Goal: Task Accomplishment & Management: Manage account settings

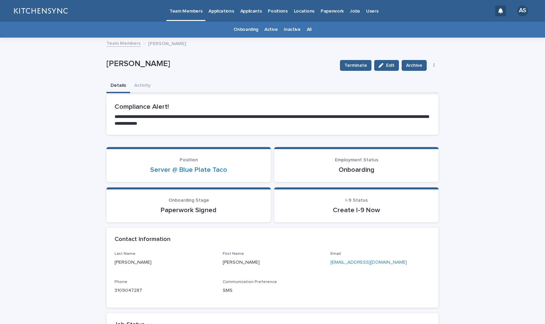
click at [307, 28] on link "All" at bounding box center [309, 30] width 5 height 16
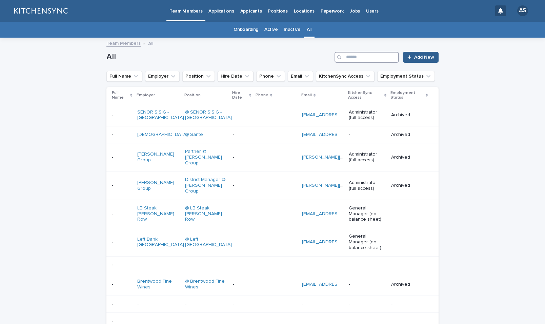
click at [389, 58] on input "Search" at bounding box center [366, 57] width 64 height 11
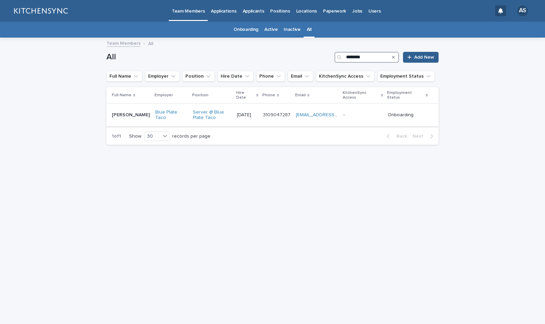
type input "********"
click at [136, 121] on td "[PERSON_NAME] [PERSON_NAME]" at bounding box center [129, 115] width 46 height 23
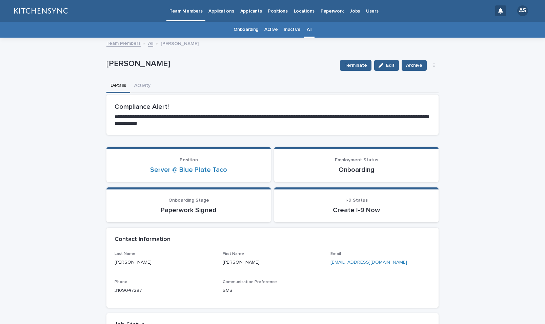
scroll to position [22, 0]
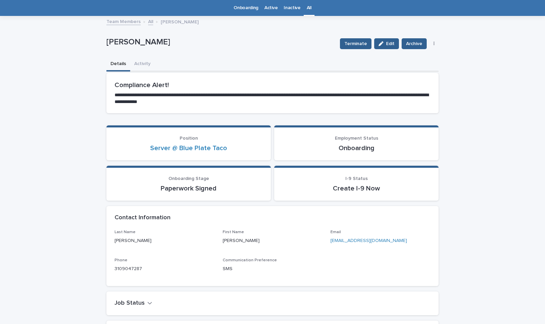
drag, startPoint x: 128, startPoint y: 45, endPoint x: 71, endPoint y: 46, distance: 56.9
copy p "[PERSON_NAME]"
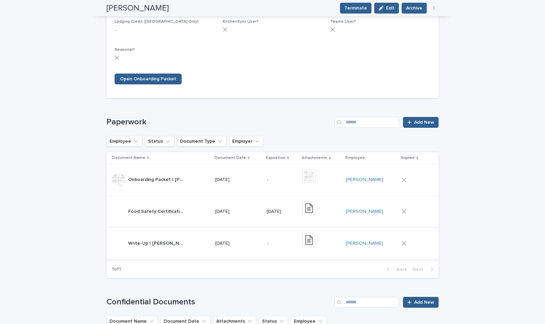
scroll to position [430, 0]
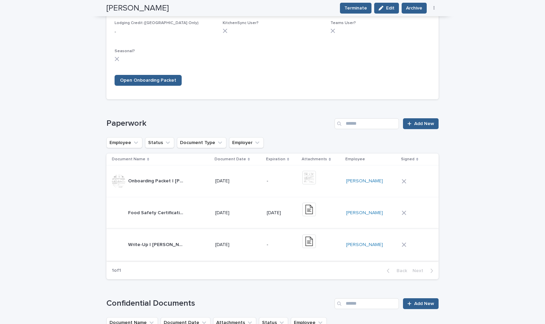
click at [312, 242] on img at bounding box center [309, 241] width 14 height 14
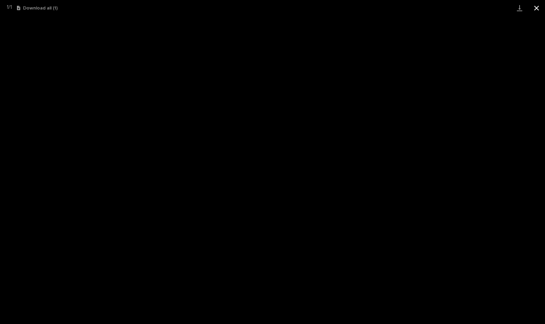
click at [540, 11] on button "Close gallery" at bounding box center [536, 8] width 17 height 16
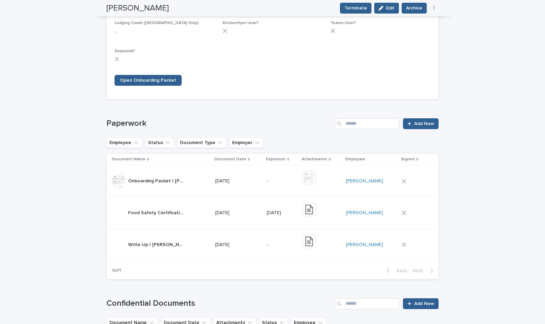
click at [265, 255] on td "-" at bounding box center [282, 245] width 36 height 32
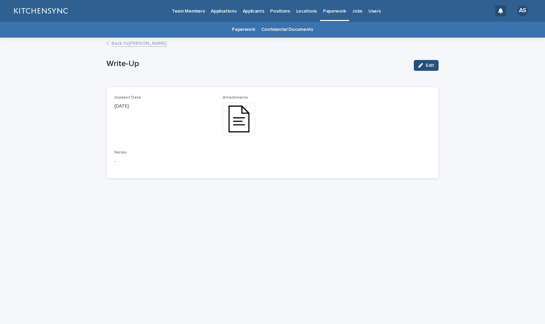
click at [426, 65] on span "Edit" at bounding box center [429, 65] width 8 height 5
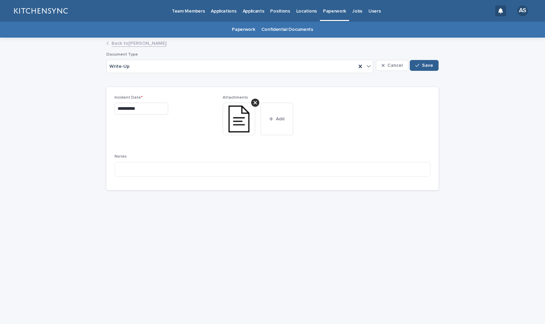
click at [122, 109] on input "**********" at bounding box center [142, 109] width 54 height 12
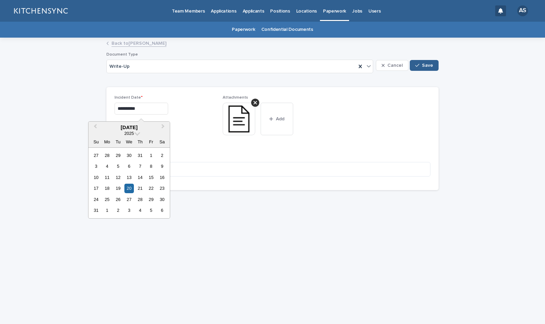
type input "**********"
drag, startPoint x: 196, startPoint y: 151, endPoint x: 208, endPoint y: 137, distance: 18.0
click at [196, 151] on div "**********" at bounding box center [273, 138] width 316 height 87
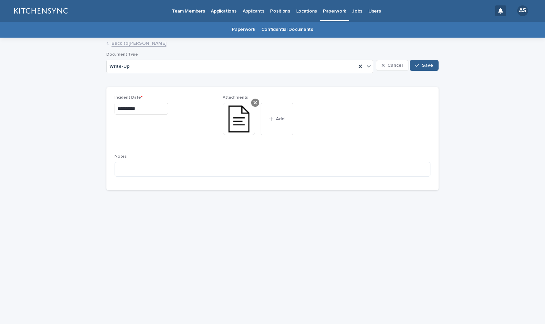
click at [256, 103] on icon at bounding box center [254, 102] width 3 height 3
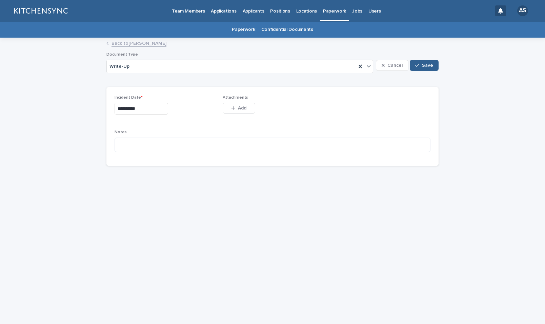
click at [233, 117] on div "Attachments This file cannot be opened Download File Add" at bounding box center [273, 108] width 100 height 26
click at [237, 106] on button "Add" at bounding box center [239, 108] width 33 height 11
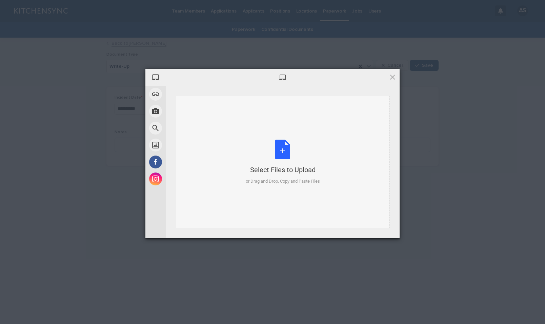
click at [282, 149] on div "Select Files to Upload or Drag and Drop, Copy and Paste Files" at bounding box center [283, 162] width 74 height 45
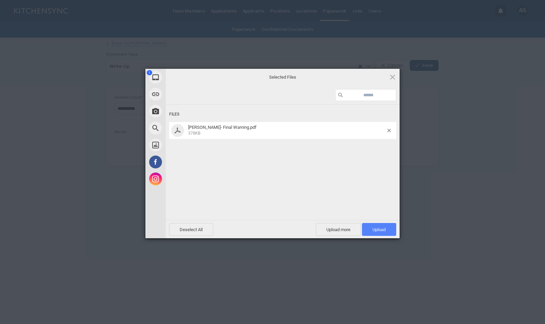
click at [371, 229] on span "Upload 1" at bounding box center [379, 229] width 34 height 13
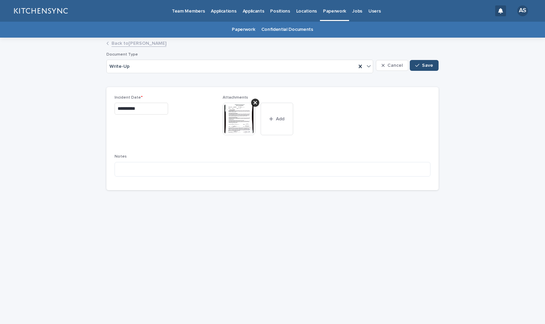
click at [425, 67] on span "Save" at bounding box center [427, 65] width 11 height 5
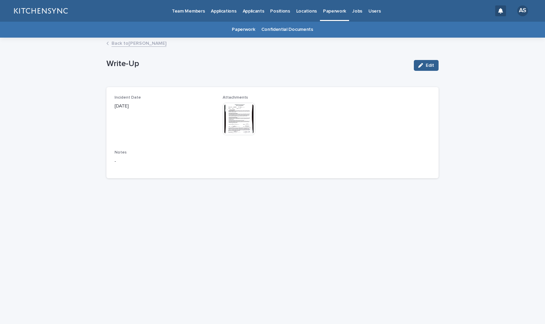
click at [148, 39] on link "Back to [PERSON_NAME]" at bounding box center [138, 43] width 55 height 8
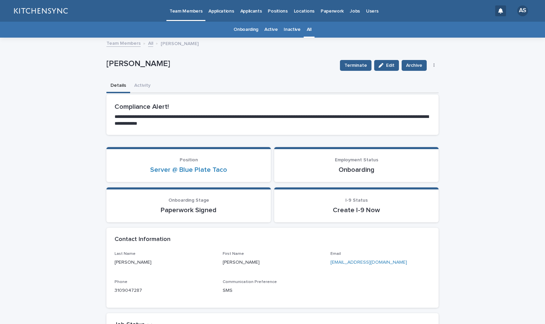
scroll to position [22, 0]
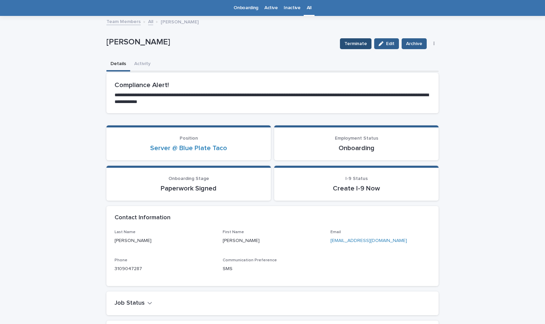
click at [344, 44] on span "Terminate" at bounding box center [355, 43] width 23 height 7
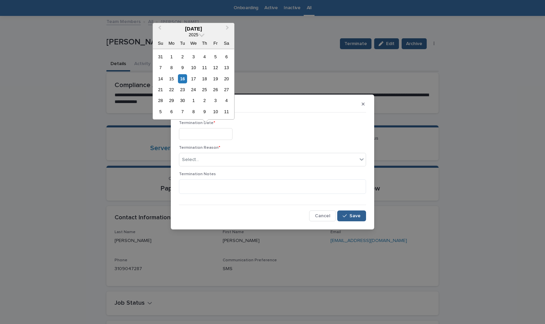
click at [206, 139] on input "text" at bounding box center [206, 134] width 54 height 12
click at [184, 79] on div "16" at bounding box center [182, 78] width 9 height 9
type input "**********"
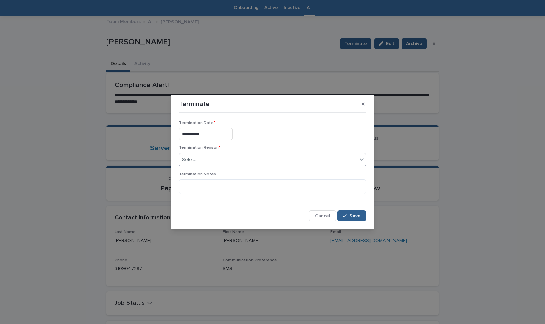
click at [216, 154] on div "Select..." at bounding box center [268, 159] width 178 height 11
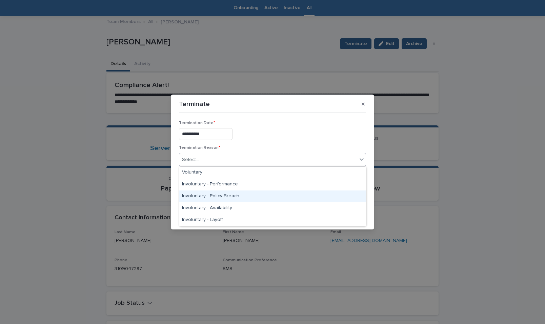
click at [264, 195] on div "Involuntary - Policy Breach" at bounding box center [272, 196] width 186 height 12
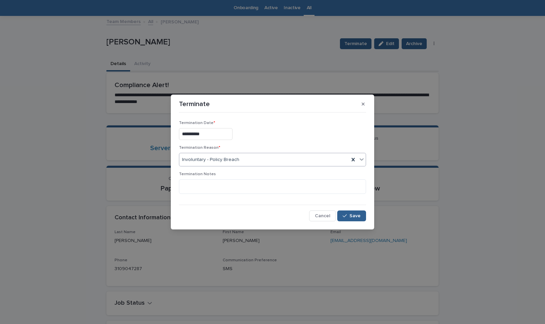
click at [262, 162] on div "Involuntary - Policy Breach" at bounding box center [264, 159] width 170 height 11
click at [270, 131] on div "**********" at bounding box center [272, 134] width 187 height 12
click at [234, 187] on textarea at bounding box center [272, 186] width 187 height 15
type textarea "**********"
click at [292, 221] on div "Cancel Save" at bounding box center [272, 215] width 187 height 11
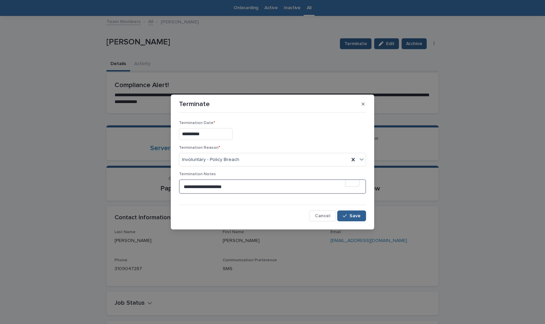
click at [249, 188] on textarea "**********" at bounding box center [272, 186] width 187 height 15
click at [234, 187] on textarea "**********" at bounding box center [272, 186] width 187 height 15
drag, startPoint x: 234, startPoint y: 187, endPoint x: 205, endPoint y: 187, distance: 29.1
click at [205, 187] on textarea "**********" at bounding box center [272, 186] width 187 height 15
click at [256, 221] on div "Cancel Save" at bounding box center [272, 215] width 187 height 11
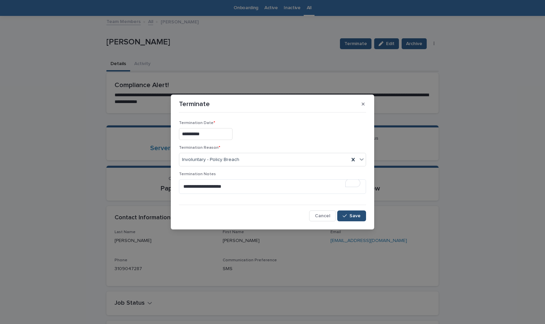
click at [354, 216] on span "Save" at bounding box center [354, 215] width 11 height 5
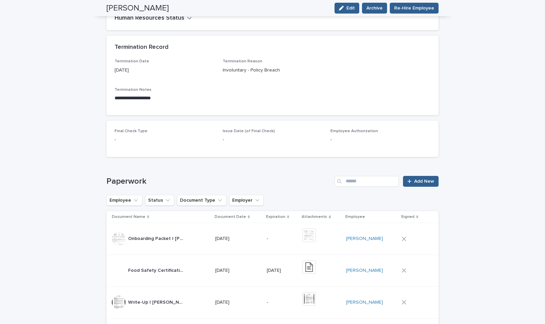
scroll to position [350, 0]
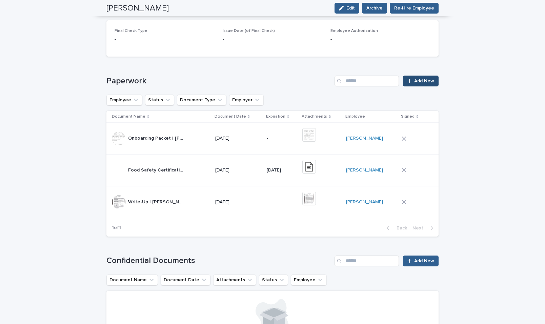
click at [422, 79] on span "Add New" at bounding box center [424, 81] width 20 height 5
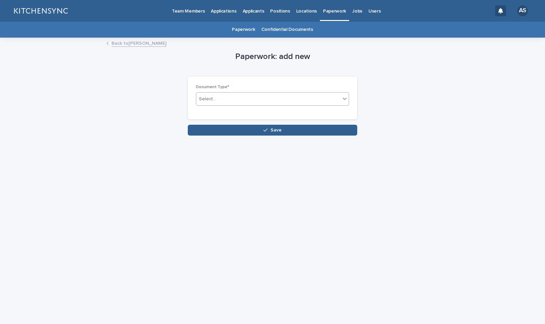
click at [246, 98] on div "Select..." at bounding box center [268, 98] width 144 height 11
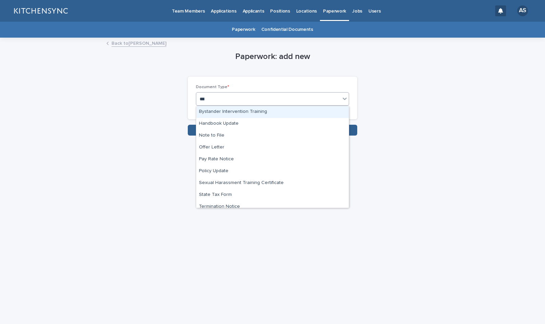
type input "****"
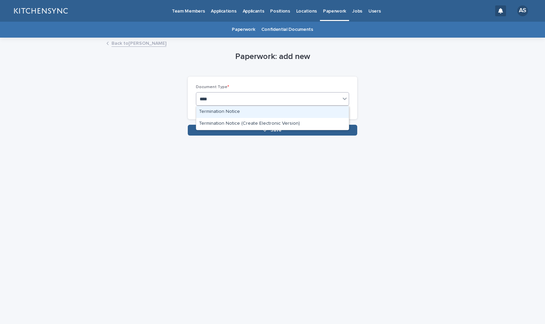
click at [251, 109] on div "Termination Notice" at bounding box center [272, 112] width 152 height 12
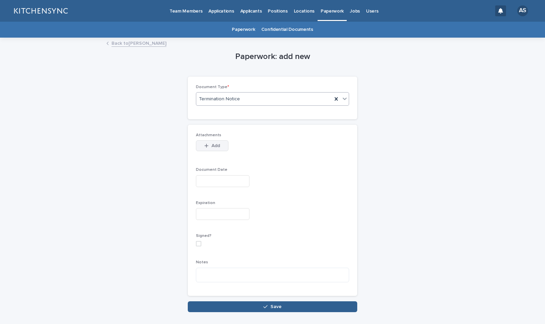
click at [217, 141] on button "Add" at bounding box center [212, 145] width 33 height 11
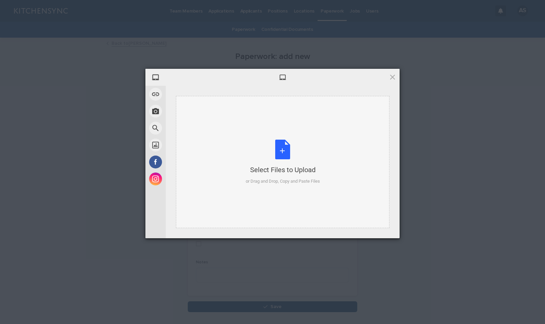
click at [284, 148] on div "Select Files to Upload or Drag and Drop, Copy and Paste Files" at bounding box center [283, 162] width 74 height 45
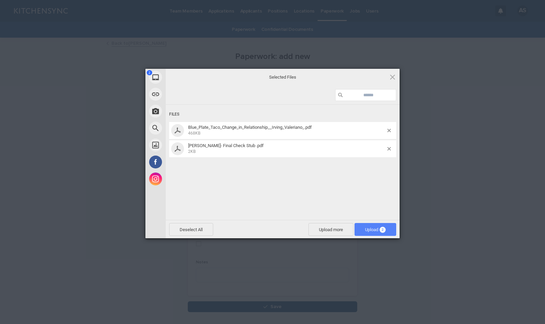
click at [386, 226] on span "Upload 2" at bounding box center [375, 229] width 42 height 13
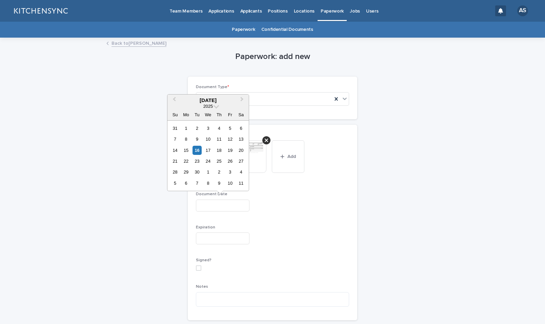
click at [212, 208] on input "text" at bounding box center [223, 206] width 54 height 12
click at [200, 151] on div "16" at bounding box center [196, 150] width 9 height 9
type input "**********"
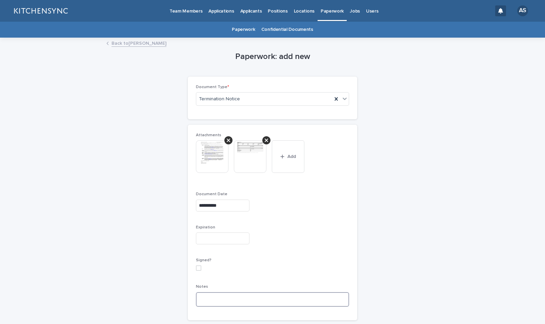
click at [220, 297] on textarea at bounding box center [272, 299] width 153 height 15
paste textarea "**********"
type textarea "**********"
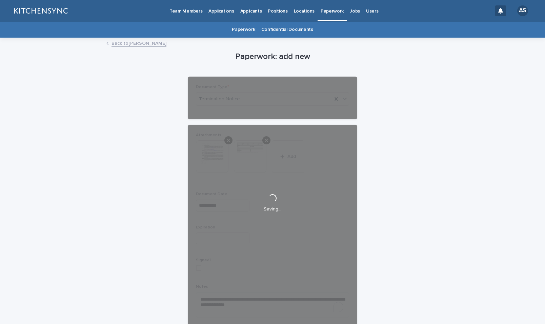
scroll to position [58, 0]
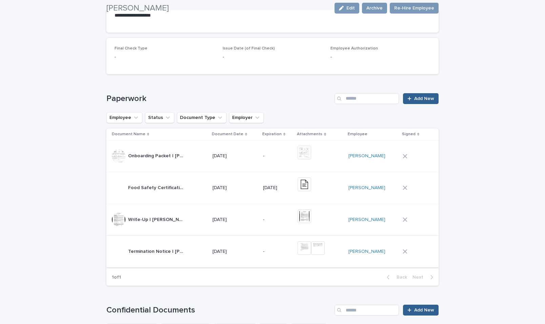
scroll to position [465, 0]
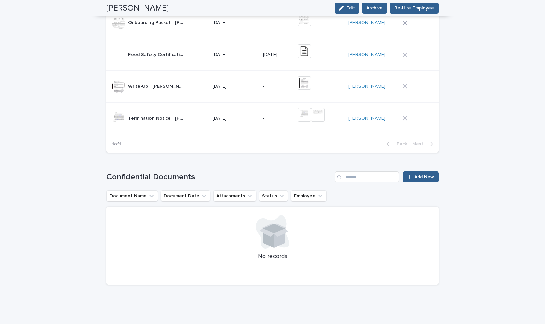
click at [267, 128] on td "-" at bounding box center [277, 118] width 35 height 32
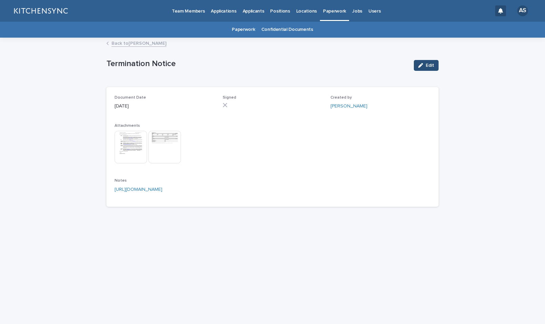
click at [436, 67] on button "Edit" at bounding box center [426, 65] width 25 height 11
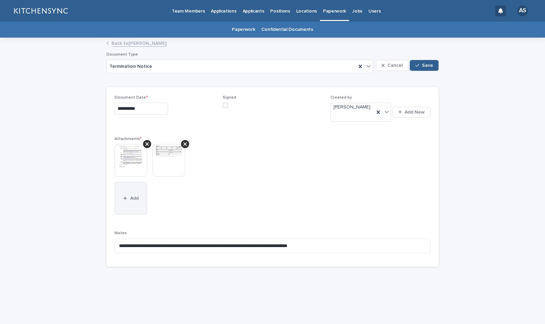
click at [131, 200] on button "Add" at bounding box center [131, 198] width 33 height 33
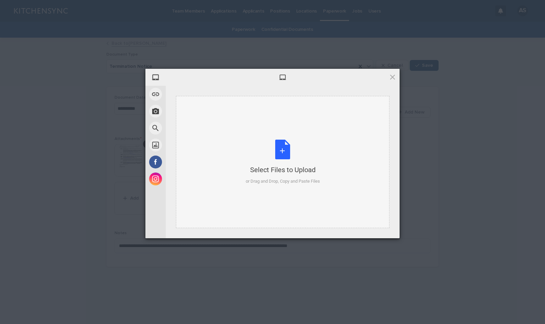
click at [279, 153] on div "Select Files to Upload or Drag and Drop, Copy and Paste Files" at bounding box center [283, 162] width 74 height 45
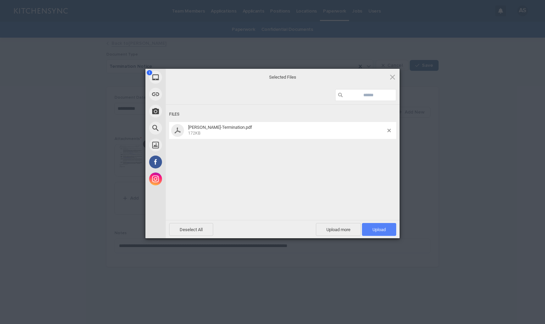
click at [371, 229] on span "Upload 1" at bounding box center [379, 229] width 34 height 13
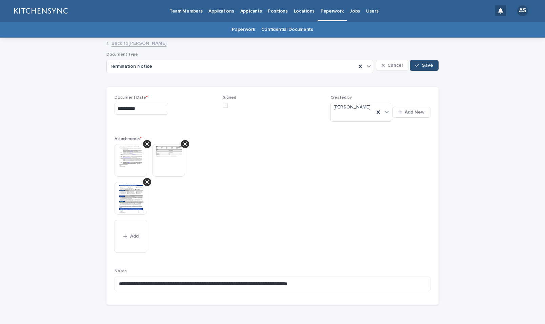
click at [427, 67] on span "Save" at bounding box center [427, 65] width 11 height 5
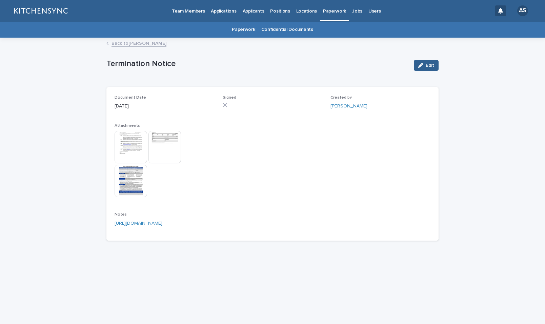
click at [119, 45] on link "Back to [PERSON_NAME]" at bounding box center [138, 43] width 55 height 8
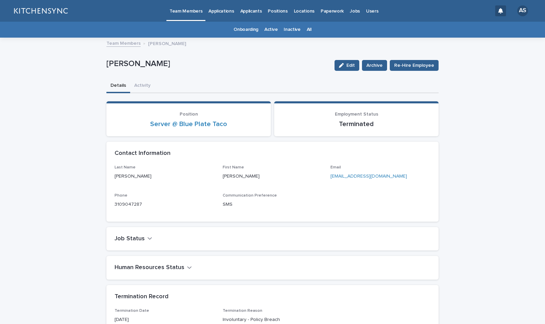
click at [308, 31] on div "All" at bounding box center [309, 30] width 11 height 16
click at [307, 31] on link "All" at bounding box center [309, 30] width 5 height 16
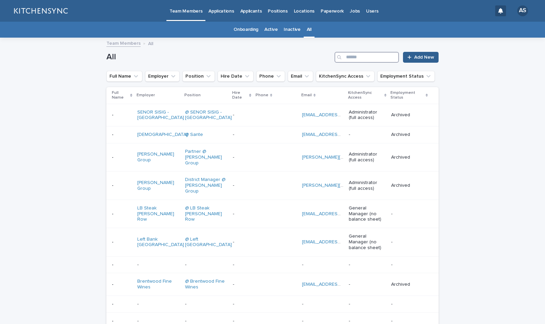
click at [372, 58] on input "Search" at bounding box center [366, 57] width 64 height 11
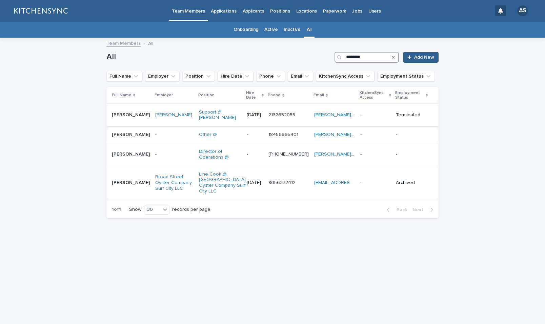
type input "********"
click at [129, 116] on p "[PERSON_NAME]" at bounding box center [131, 114] width 39 height 7
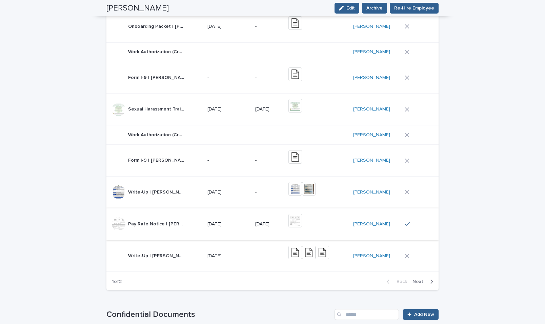
scroll to position [490, 0]
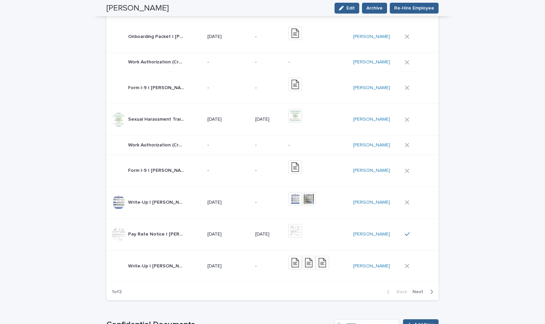
click at [423, 289] on span "Next" at bounding box center [419, 291] width 15 height 5
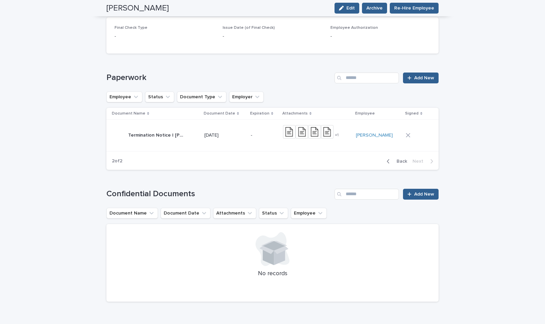
click at [243, 139] on td "[DATE]" at bounding box center [225, 136] width 46 height 32
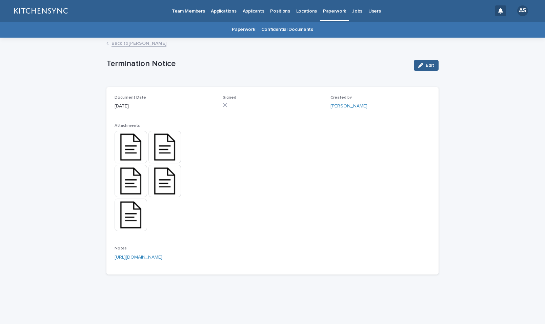
click at [123, 149] on img at bounding box center [131, 147] width 33 height 33
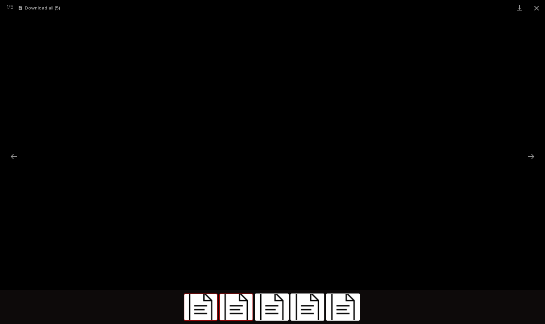
click at [244, 308] on img at bounding box center [236, 307] width 33 height 26
click at [274, 309] on img at bounding box center [271, 307] width 33 height 26
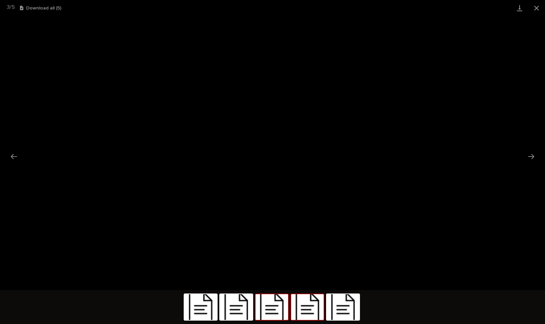
click at [315, 309] on img at bounding box center [307, 307] width 33 height 26
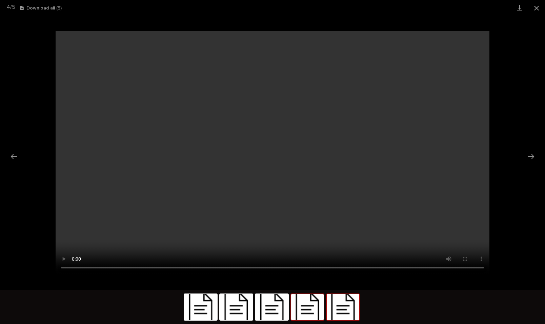
click at [353, 307] on img at bounding box center [343, 307] width 33 height 26
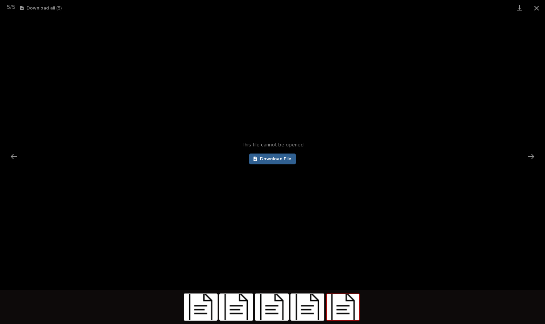
click at [386, 227] on div "This file cannot be opened Download File" at bounding box center [272, 153] width 545 height 274
click at [195, 308] on img at bounding box center [200, 307] width 33 height 26
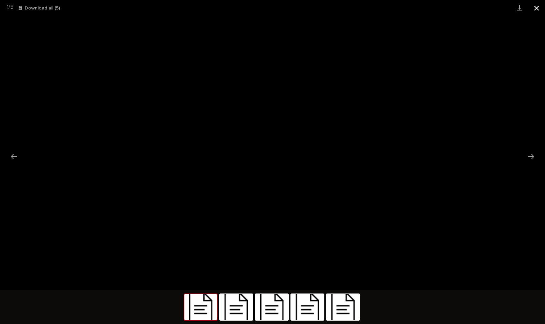
click at [537, 11] on button "Close gallery" at bounding box center [536, 8] width 17 height 16
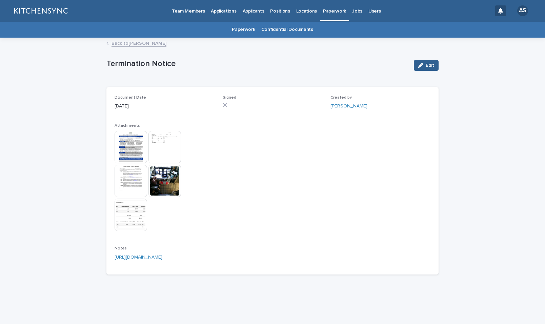
click at [207, 66] on p "Termination Notice" at bounding box center [257, 64] width 302 height 10
click at [149, 44] on link "Back to [PERSON_NAME]" at bounding box center [138, 43] width 55 height 8
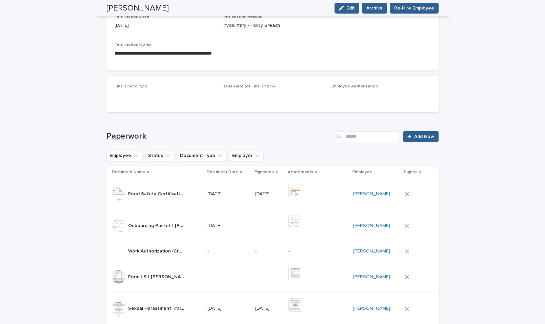
scroll to position [466, 0]
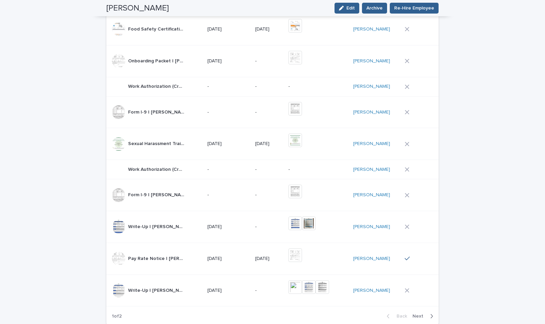
click at [417, 314] on span "Next" at bounding box center [419, 316] width 15 height 5
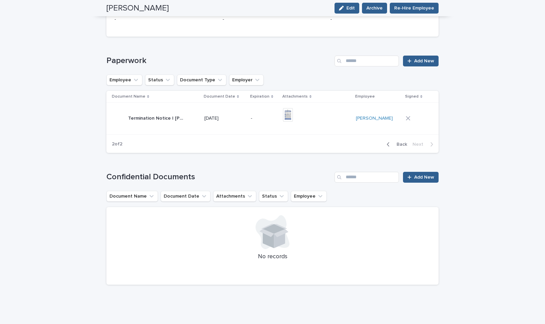
scroll to position [335, 0]
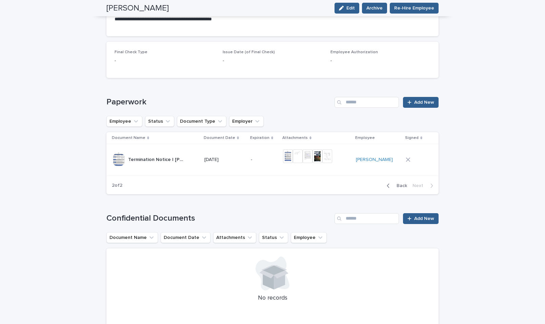
click at [253, 157] on p "-" at bounding box center [264, 160] width 27 height 6
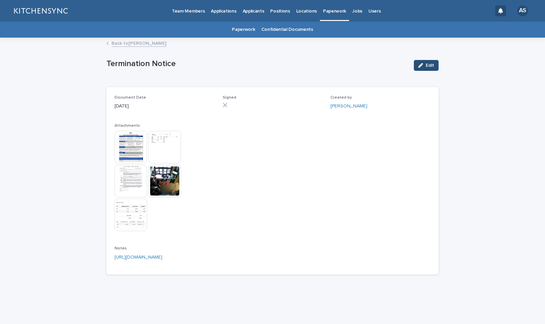
click at [425, 63] on button "Edit" at bounding box center [426, 65] width 25 height 11
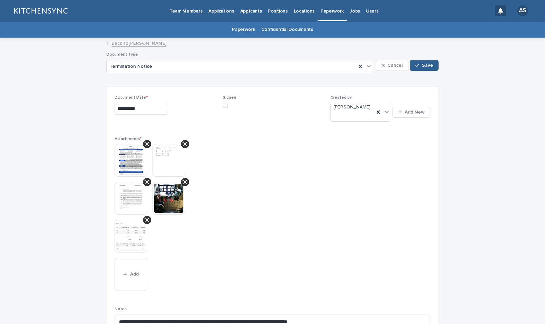
click at [130, 194] on img at bounding box center [131, 198] width 33 height 33
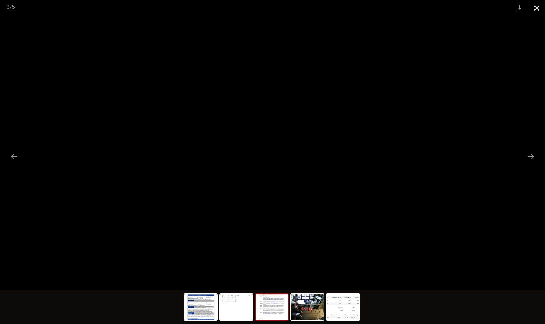
click at [539, 10] on button "Close gallery" at bounding box center [536, 8] width 17 height 16
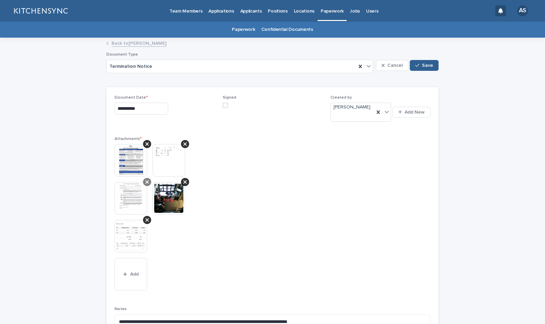
click at [145, 180] on icon at bounding box center [146, 181] width 3 height 3
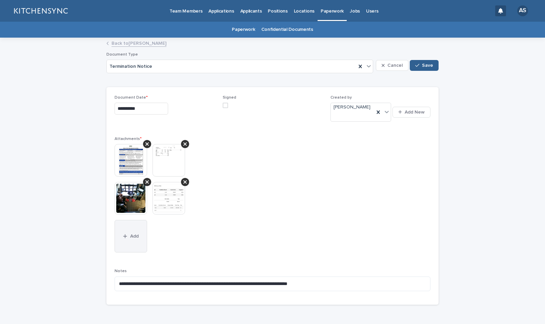
click at [134, 234] on span "Add" at bounding box center [134, 236] width 8 height 5
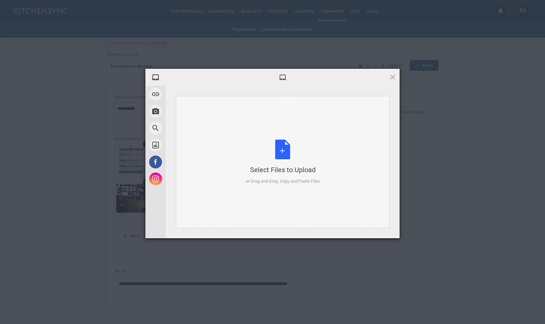
click at [282, 155] on div "Select Files to Upload or Drag and Drop, Copy and Paste Files" at bounding box center [283, 162] width 74 height 45
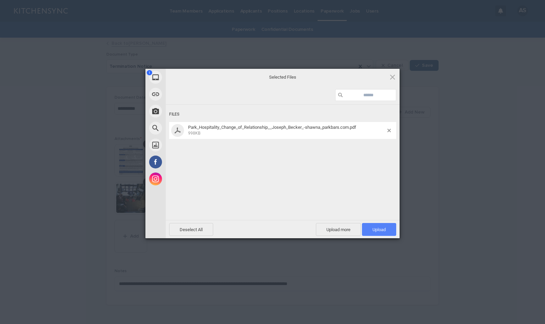
click at [379, 231] on span "Upload 1" at bounding box center [378, 229] width 13 height 5
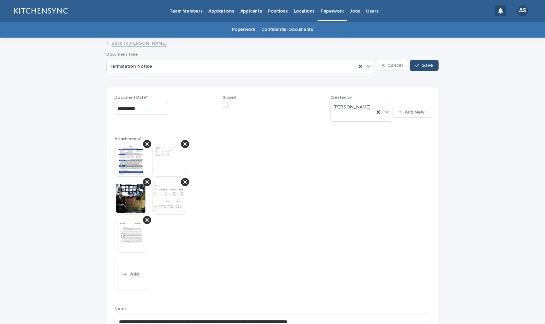
click at [427, 66] on span "Save" at bounding box center [427, 65] width 11 height 5
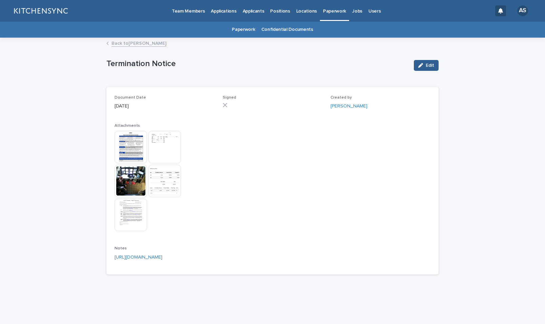
click at [135, 43] on link "Back to [PERSON_NAME]" at bounding box center [138, 43] width 55 height 8
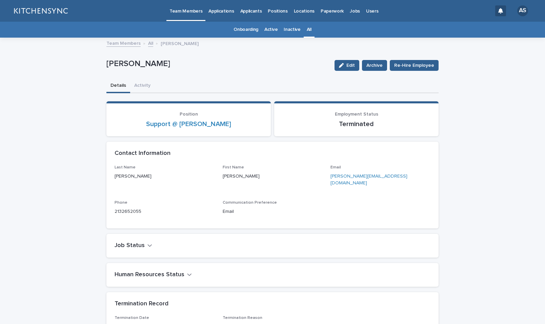
scroll to position [22, 0]
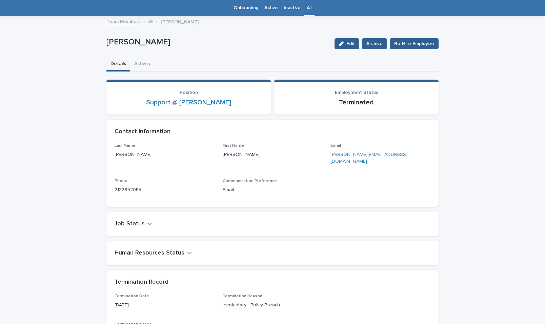
click at [310, 10] on div "All" at bounding box center [309, 8] width 11 height 16
click at [307, 10] on link "All" at bounding box center [309, 8] width 5 height 16
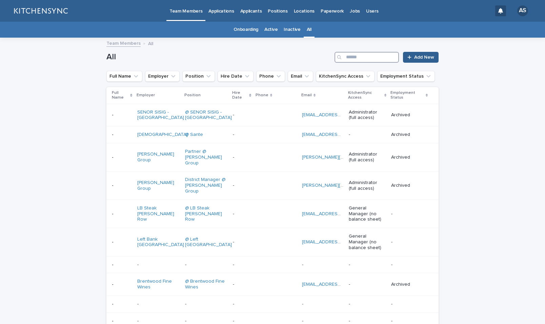
click at [372, 60] on input "Search" at bounding box center [366, 57] width 64 height 11
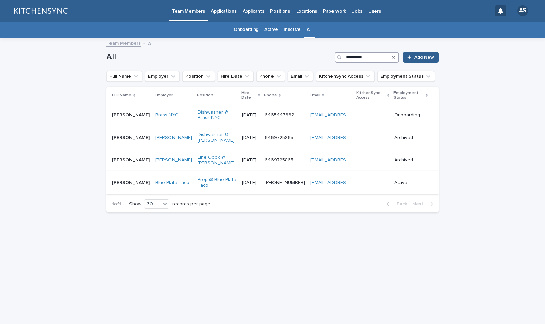
type input "*********"
click at [136, 187] on div "[PERSON_NAME] [PERSON_NAME]" at bounding box center [131, 182] width 38 height 11
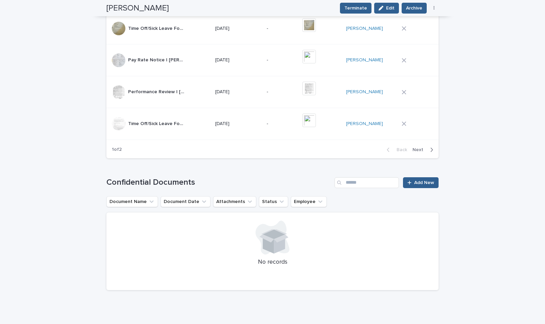
scroll to position [481, 0]
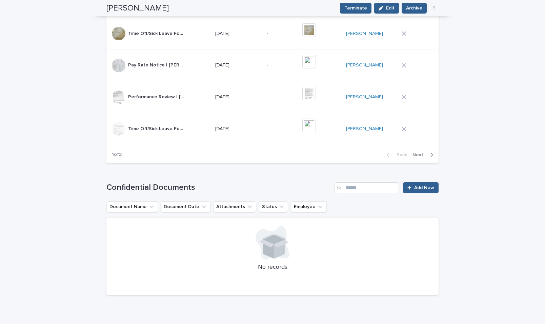
click at [414, 154] on span "Next" at bounding box center [419, 154] width 15 height 5
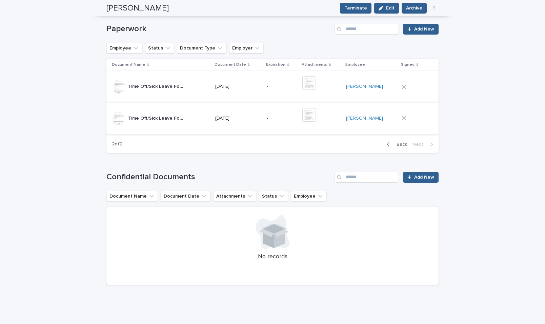
click at [316, 118] on img at bounding box center [309, 115] width 14 height 14
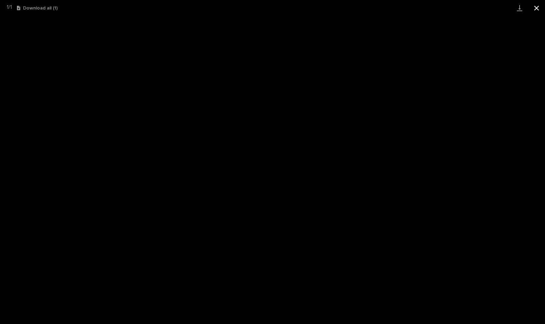
click at [536, 8] on button "Close gallery" at bounding box center [536, 8] width 17 height 16
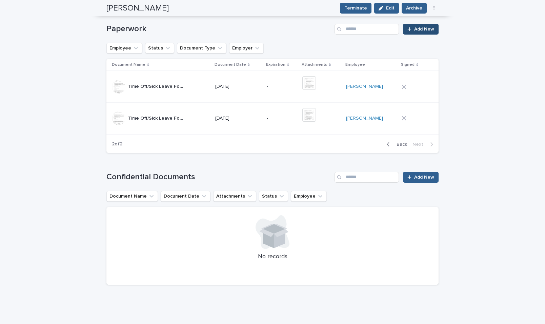
click at [417, 30] on span "Add New" at bounding box center [424, 29] width 20 height 5
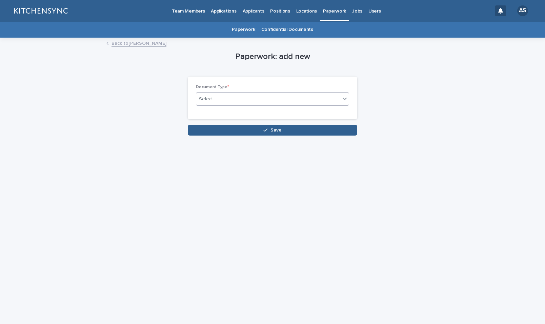
click at [295, 95] on div "Select..." at bounding box center [268, 98] width 144 height 11
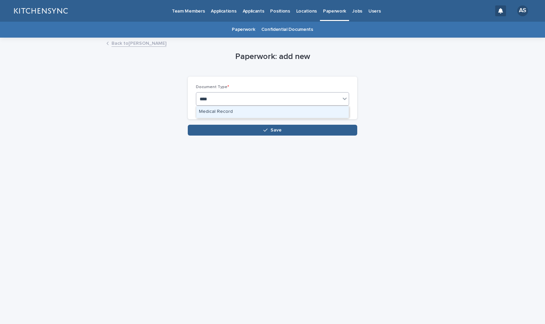
type input "*****"
click at [277, 114] on div "Medical Record" at bounding box center [272, 112] width 152 height 12
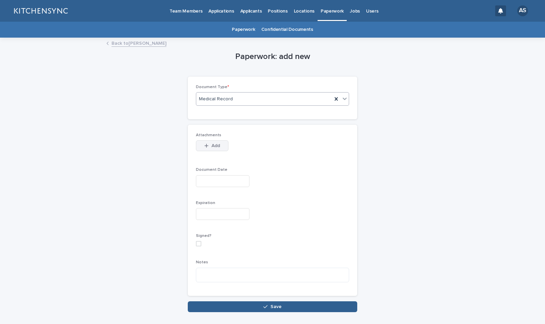
click at [206, 143] on button "Add" at bounding box center [212, 145] width 33 height 11
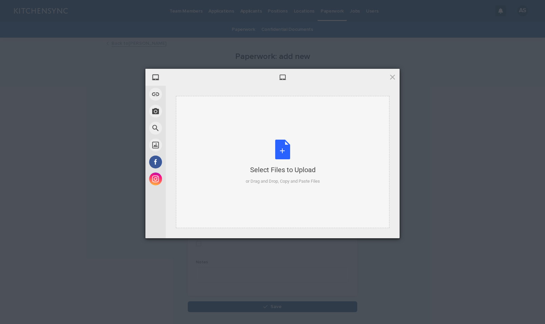
click at [277, 148] on div "Select Files to Upload or Drag and Drop, Copy and Paste Files" at bounding box center [283, 162] width 74 height 45
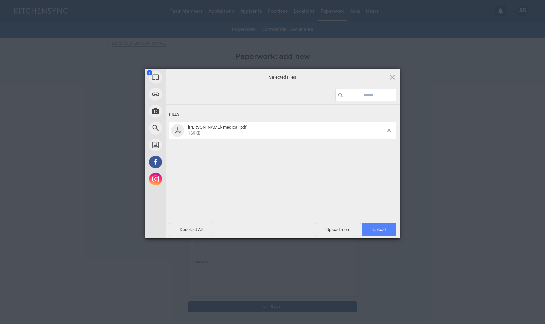
click at [378, 230] on span "Upload 1" at bounding box center [378, 229] width 13 height 5
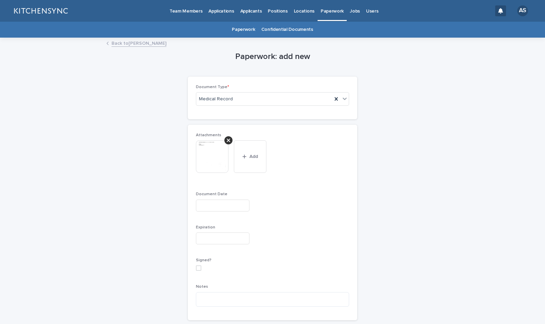
click at [212, 207] on input "text" at bounding box center [223, 206] width 54 height 12
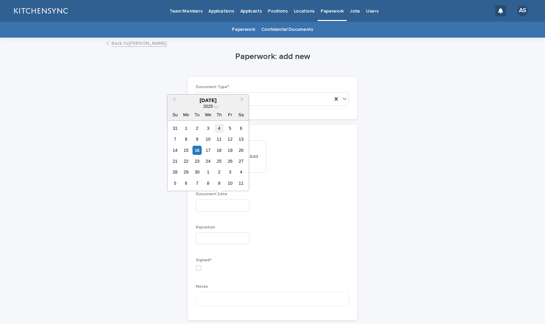
click at [218, 126] on div "4" at bounding box center [218, 128] width 9 height 9
type input "**********"
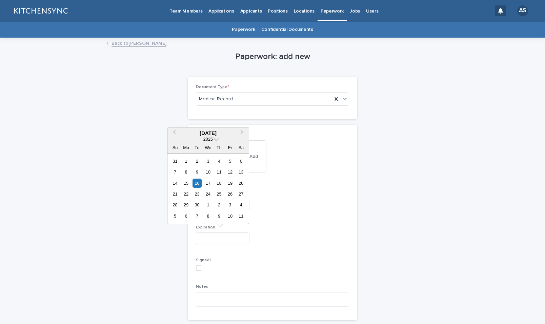
drag, startPoint x: 220, startPoint y: 238, endPoint x: 226, endPoint y: 223, distance: 16.9
click at [220, 238] on input "text" at bounding box center [223, 238] width 54 height 12
click at [243, 161] on div "6" at bounding box center [240, 161] width 9 height 9
type input "**********"
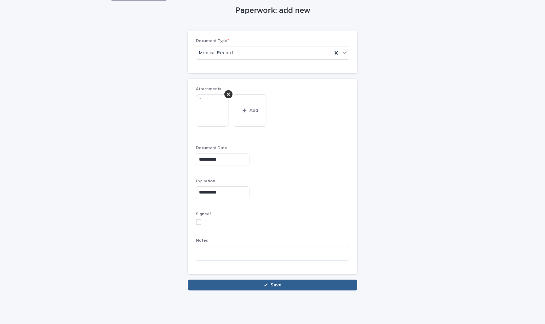
scroll to position [46, 0]
click at [270, 286] on span "Save" at bounding box center [275, 284] width 11 height 5
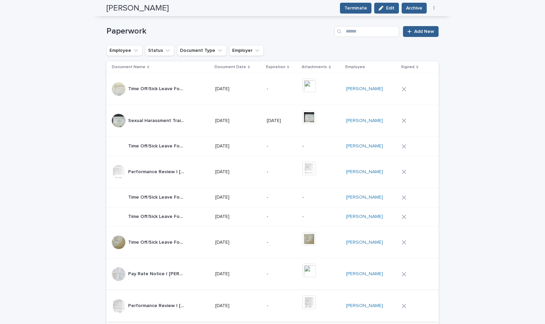
scroll to position [272, 0]
click at [426, 33] on span "Add New" at bounding box center [424, 32] width 20 height 5
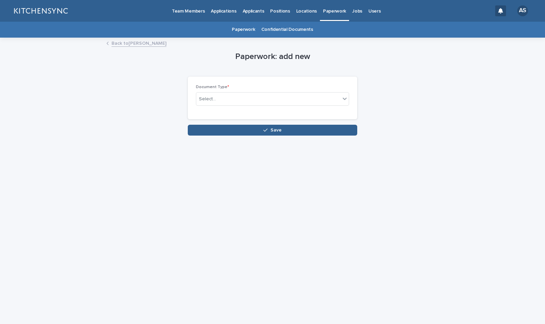
click at [273, 106] on div "Document Type * Select..." at bounding box center [272, 98] width 153 height 26
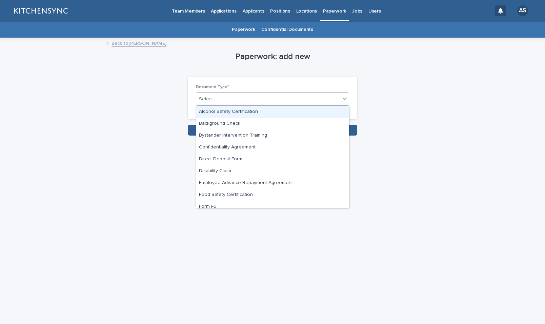
click at [270, 100] on div "Select..." at bounding box center [268, 98] width 144 height 11
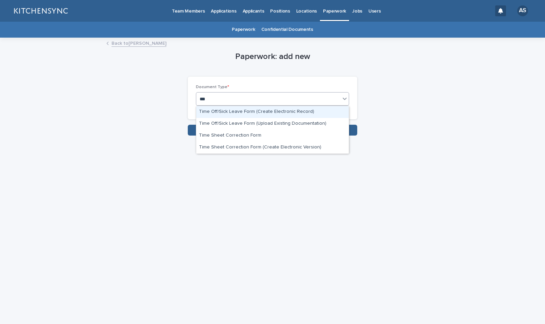
type input "****"
click at [269, 122] on div "Time Off/Sick Leave Form (Upload Existing Documentation)" at bounding box center [272, 124] width 152 height 12
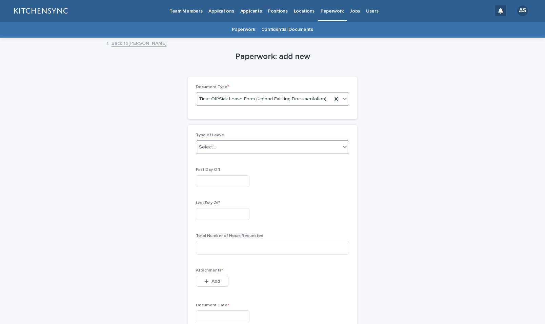
click at [206, 146] on div "Select..." at bounding box center [207, 147] width 17 height 7
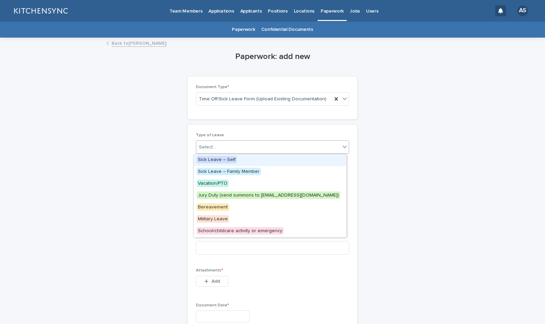
click at [206, 158] on span "Sick Leave – Self" at bounding box center [216, 159] width 40 height 7
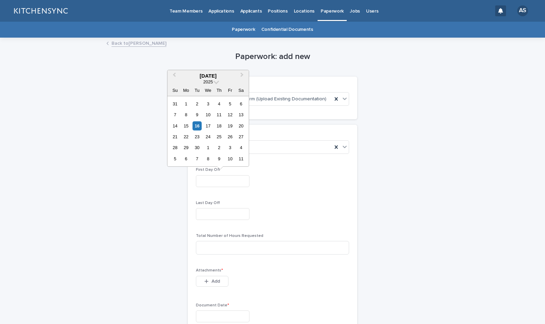
click at [206, 180] on input "text" at bounding box center [223, 181] width 54 height 12
click at [221, 104] on div "4" at bounding box center [218, 103] width 9 height 9
type input "**********"
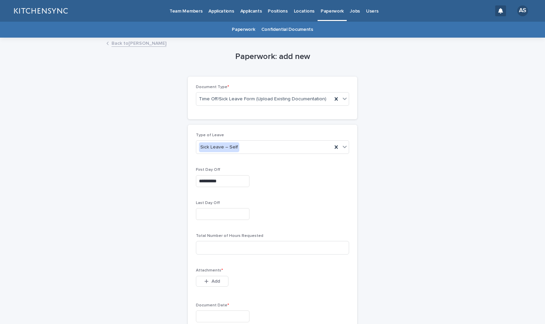
click at [214, 211] on input "text" at bounding box center [223, 214] width 54 height 12
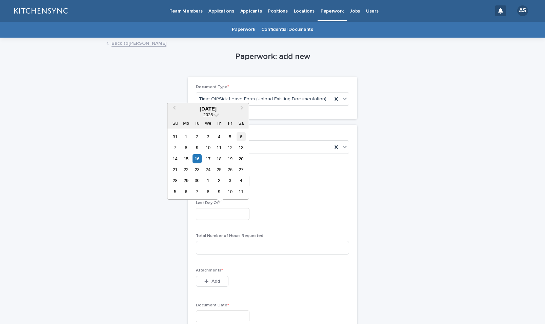
click at [243, 137] on div "6" at bounding box center [240, 136] width 9 height 9
type input "**********"
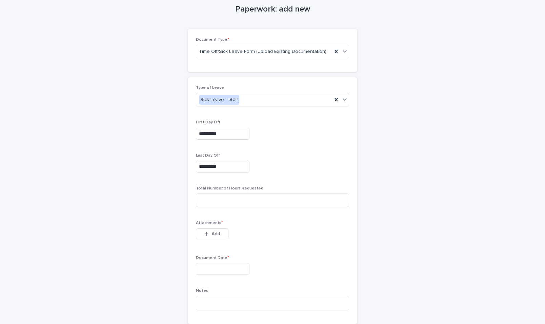
scroll to position [66, 0]
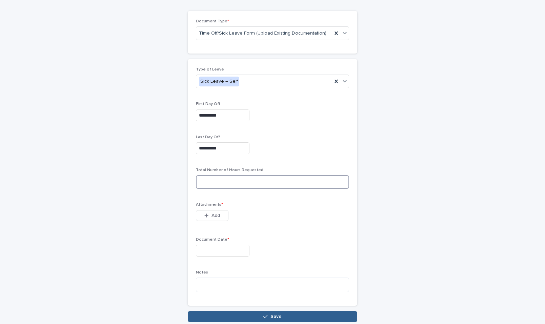
click at [239, 182] on input at bounding box center [272, 182] width 153 height 14
type input "*"
type input "**"
click at [211, 213] on span "Add" at bounding box center [215, 215] width 8 height 5
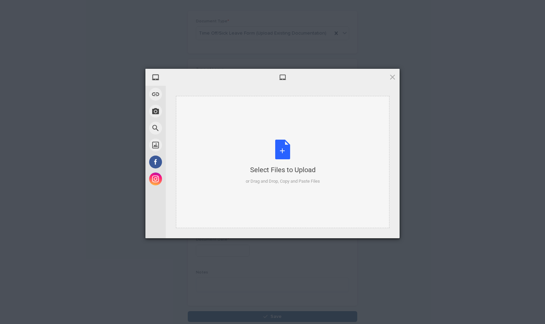
click at [283, 149] on div "Select Files to Upload or Drag and Drop, Copy and Paste Files" at bounding box center [283, 162] width 74 height 45
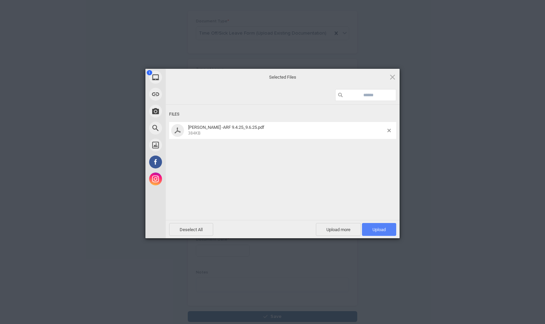
click at [383, 225] on span "Upload 1" at bounding box center [379, 229] width 34 height 13
